Goal: Task Accomplishment & Management: Complete application form

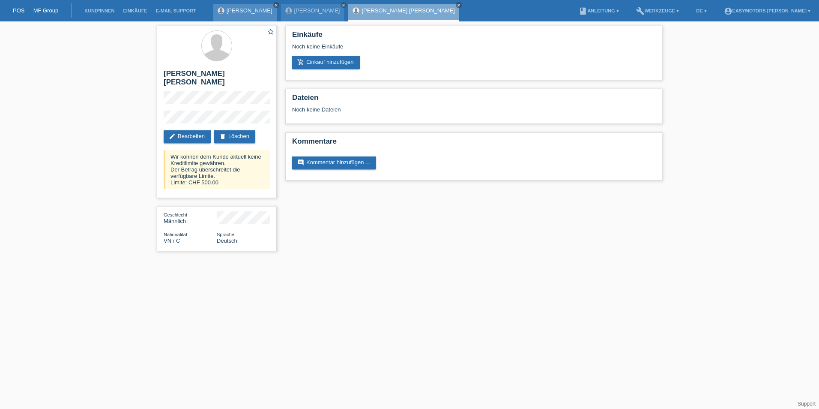
click at [279, 2] on link "close" at bounding box center [276, 5] width 6 height 6
click at [389, 6] on icon "close" at bounding box center [391, 5] width 4 height 4
click at [274, 5] on icon "close" at bounding box center [276, 5] width 4 height 4
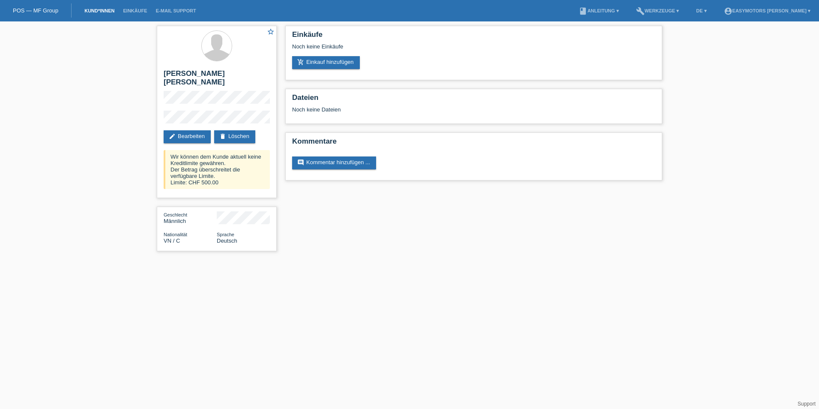
click at [92, 10] on link "Kund*innen" at bounding box center [99, 10] width 39 height 5
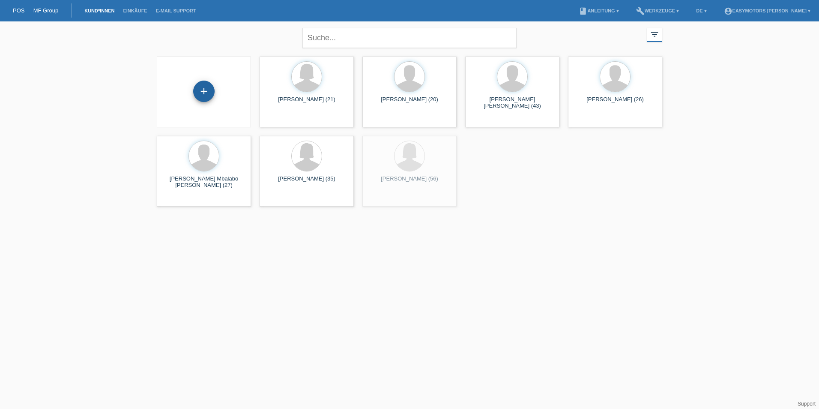
click at [206, 94] on div "+" at bounding box center [203, 91] width 21 height 21
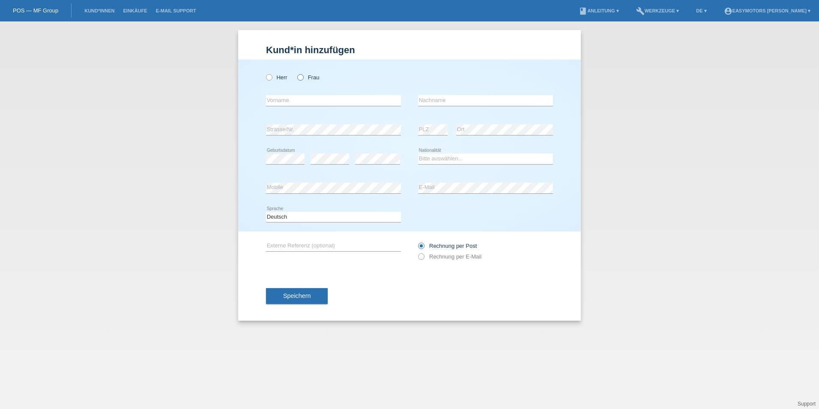
click at [296, 73] on icon at bounding box center [296, 73] width 0 height 0
click at [302, 80] on input "Frau" at bounding box center [300, 77] width 6 height 6
radio input "true"
click at [309, 97] on input "text" at bounding box center [333, 100] width 135 height 11
type input "Rosa"
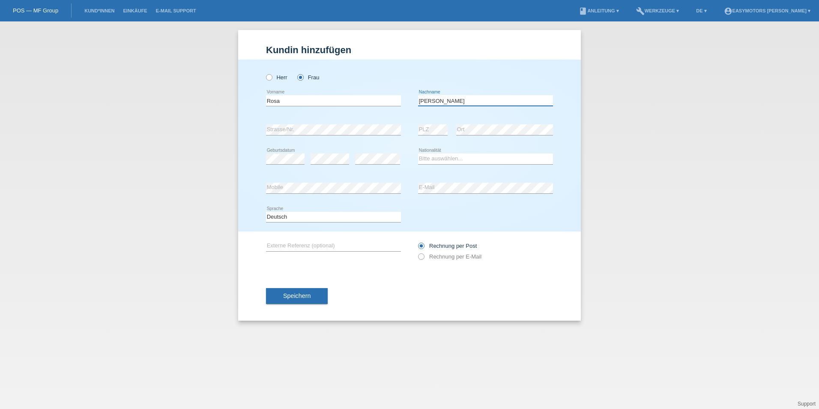
type input "Michele"
select select "CH"
click at [373, 248] on input "text" at bounding box center [333, 245] width 135 height 11
click at [300, 287] on div "Speichern" at bounding box center [409, 296] width 287 height 50
click at [302, 303] on button "Speichern" at bounding box center [297, 296] width 62 height 16
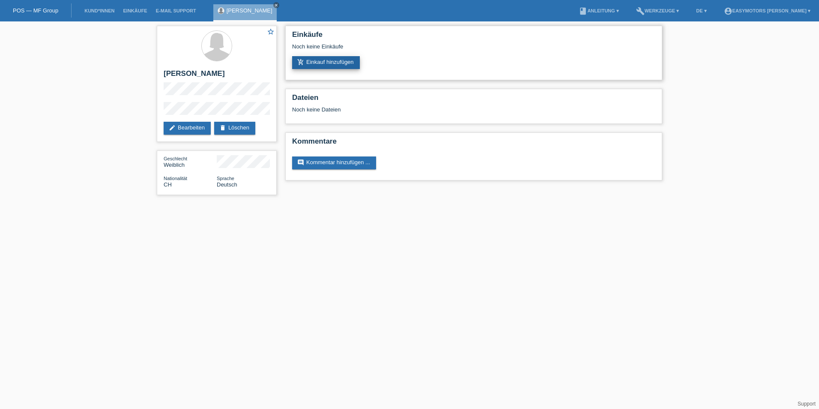
click at [351, 62] on link "add_shopping_cart Einkauf hinzufügen" at bounding box center [326, 62] width 68 height 13
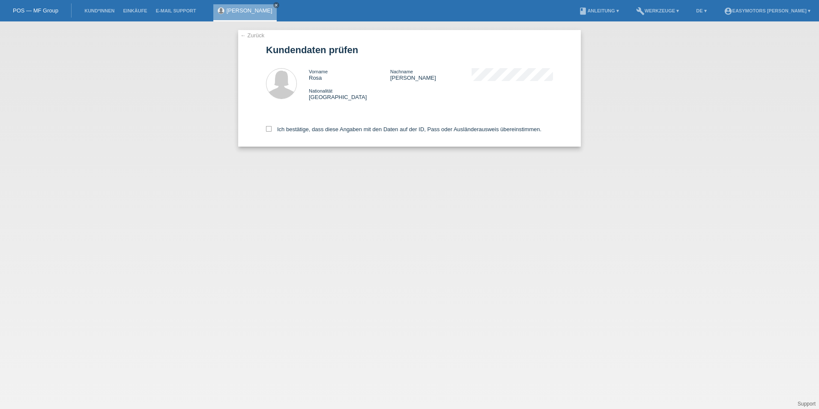
click at [341, 124] on div "Ich bestätige, dass diese Angaben mit den Daten auf der ID, Pass oder Ausländer…" at bounding box center [409, 128] width 287 height 38
click at [340, 127] on label "Ich bestätige, dass diese Angaben mit den Daten auf der ID, Pass oder Ausländer…" at bounding box center [403, 129] width 275 height 6
click at [272, 127] on input "Ich bestätige, dass diese Angaben mit den Daten auf der ID, Pass oder Ausländer…" at bounding box center [269, 129] width 6 height 6
checkbox input "true"
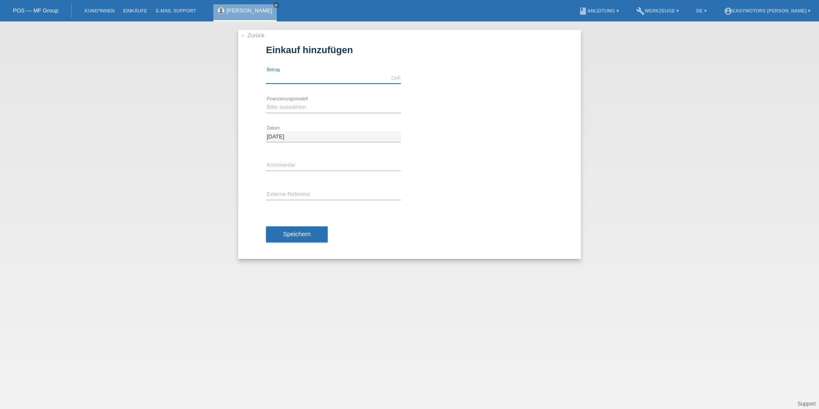
click at [310, 75] on input "text" at bounding box center [333, 78] width 135 height 11
type input "2800.00"
click at [321, 105] on select "Bitte auswählen Fixe Raten Kauf auf Rechnung mit Teilzahlungsoption" at bounding box center [333, 107] width 135 height 10
select select "81"
click at [266, 102] on select "Bitte auswählen Fixe Raten Kauf auf Rechnung mit Teilzahlungsoption" at bounding box center [333, 107] width 135 height 10
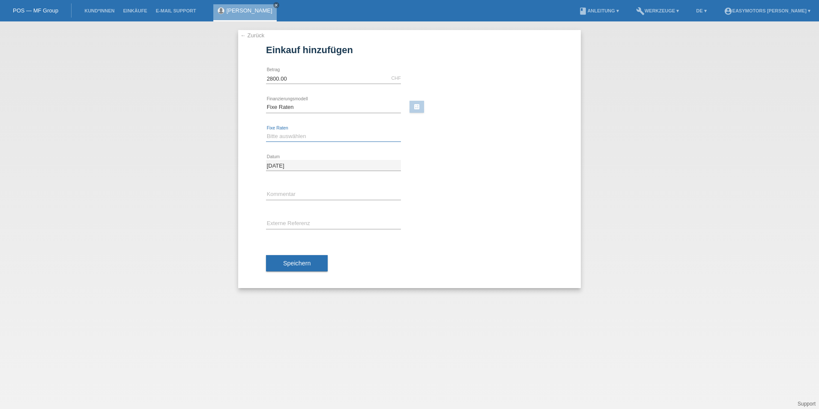
click at [309, 134] on select "Bitte auswählen 12 Raten 24 Raten 48 Raten" at bounding box center [333, 136] width 135 height 10
select select "320"
click at [266, 131] on select "Bitte auswählen 12 Raten 24 Raten 48 Raten" at bounding box center [333, 136] width 135 height 10
click at [290, 265] on span "Speichern" at bounding box center [296, 263] width 27 height 7
